Goal: Information Seeking & Learning: Learn about a topic

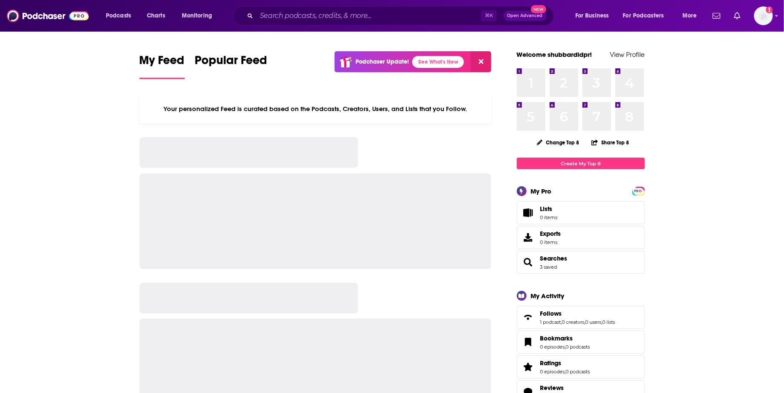
click at [278, 25] on div "⌘ K Open Advanced New" at bounding box center [393, 16] width 321 height 20
click at [287, 15] on input "Search podcasts, credits, & more..." at bounding box center [368, 16] width 224 height 14
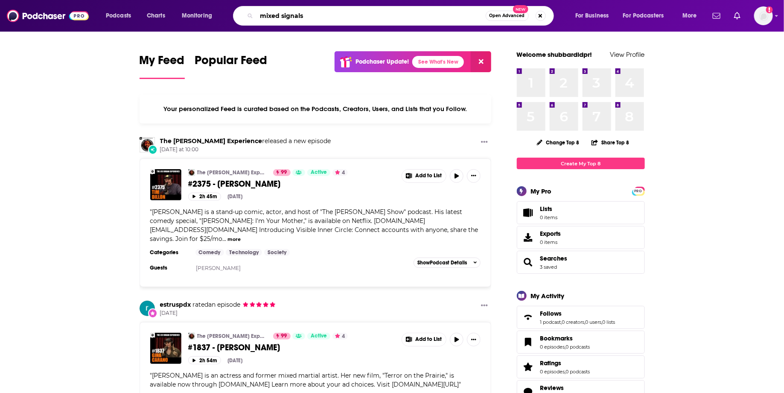
type input "mixed signals"
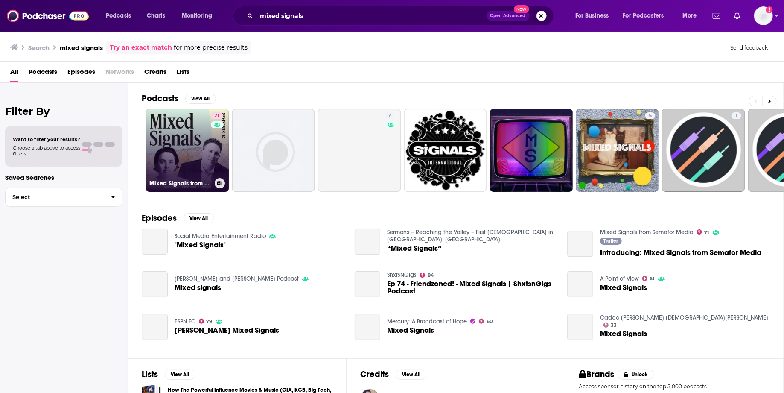
click at [192, 154] on link "71 Mixed Signals from Semafor Media" at bounding box center [187, 150] width 83 height 83
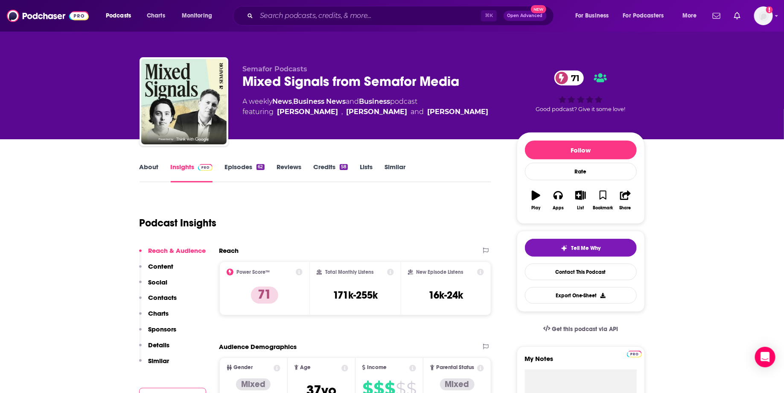
click at [420, 69] on p "Semafor Podcasts" at bounding box center [373, 69] width 260 height 8
click at [414, 77] on div "Mixed Signals from Semafor Media 71" at bounding box center [373, 81] width 260 height 17
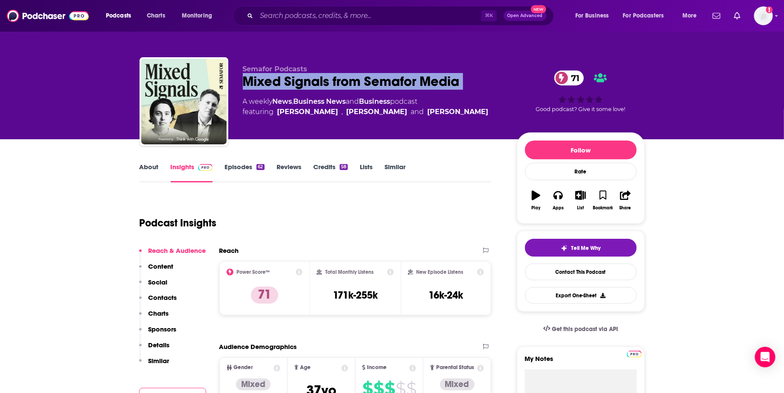
click at [414, 77] on div "Mixed Signals from Semafor Media 71" at bounding box center [373, 81] width 260 height 17
copy div "Mixed Signals from Semafor Media 71"
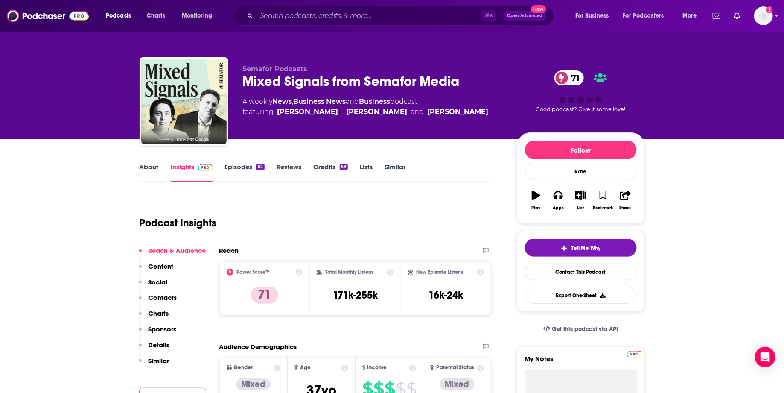
click at [414, 207] on div "Podcast Insights" at bounding box center [312, 218] width 345 height 44
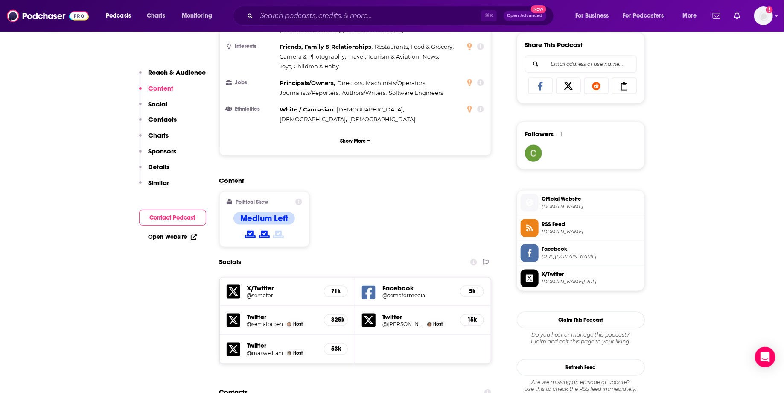
scroll to position [187, 0]
